Goal: Transaction & Acquisition: Obtain resource

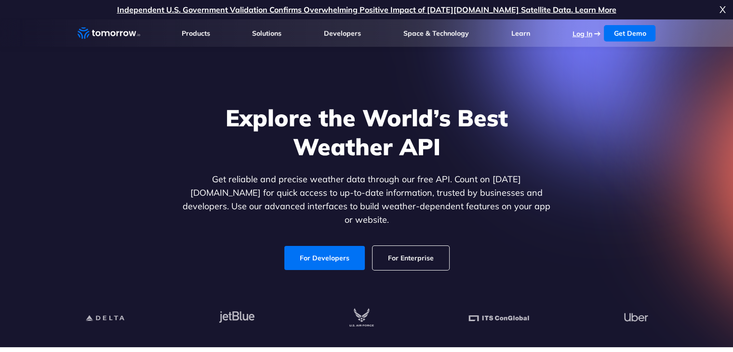
click at [581, 31] on link "Log In" at bounding box center [582, 33] width 20 height 9
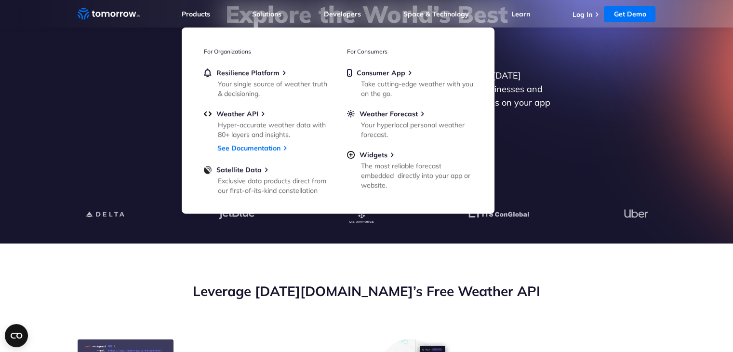
scroll to position [107, 0]
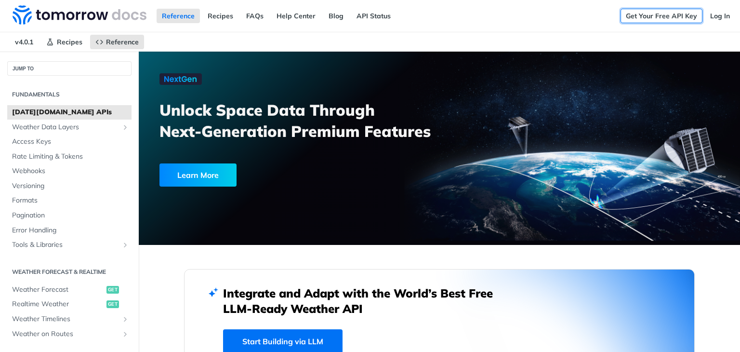
click at [676, 14] on link "Get Your Free API Key" at bounding box center [661, 16] width 82 height 14
